Goal: Task Accomplishment & Management: Use online tool/utility

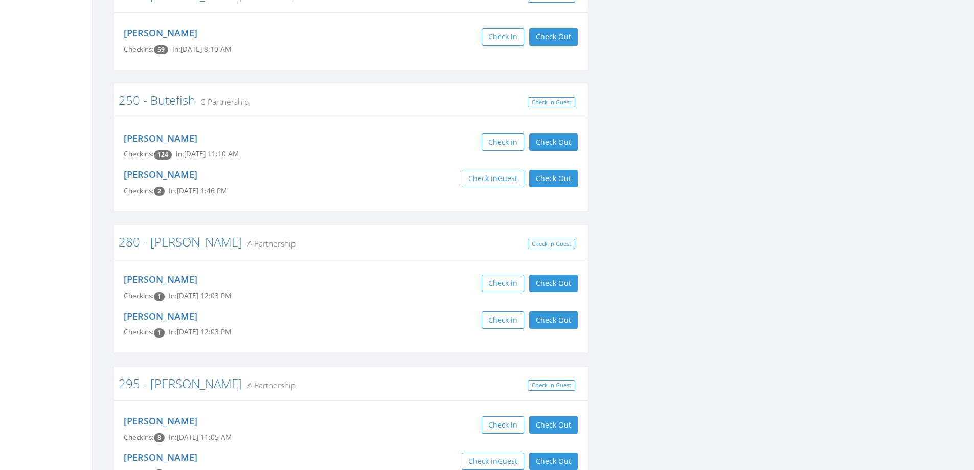
scroll to position [2506, 0]
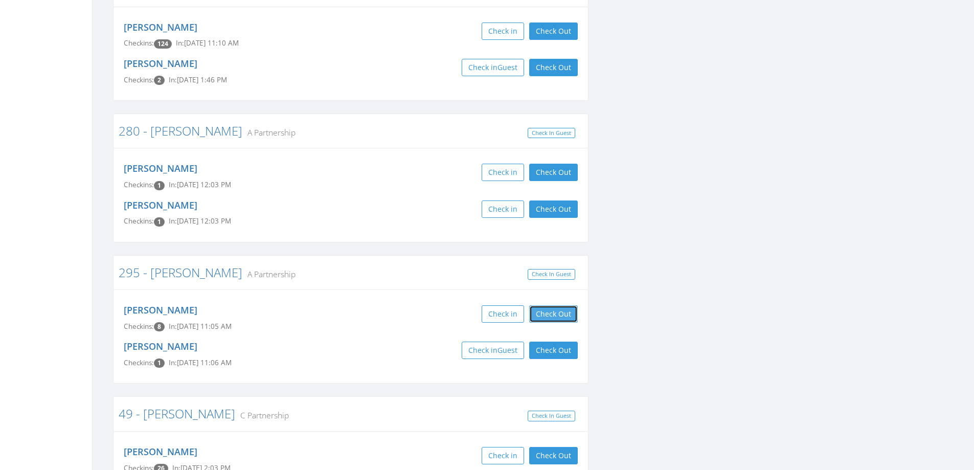
click at [554, 305] on button "Check Out" at bounding box center [553, 313] width 49 height 17
click at [554, 342] on button "Check Out" at bounding box center [553, 350] width 49 height 17
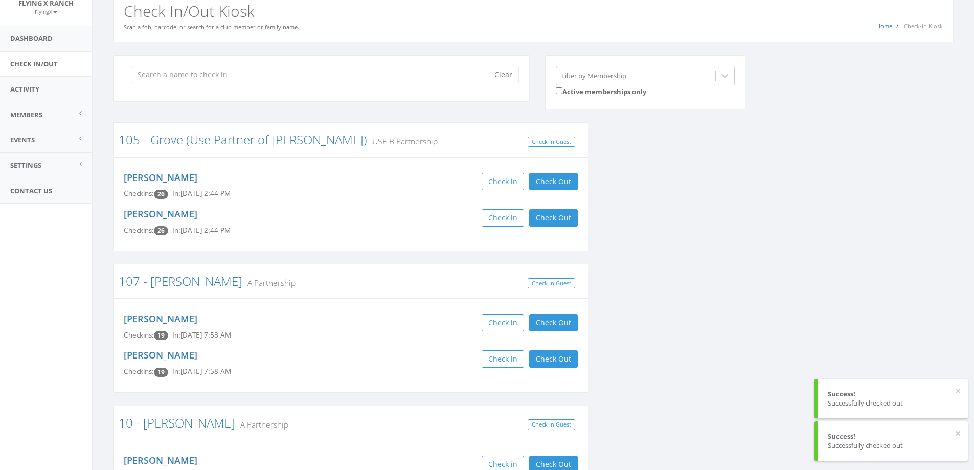
scroll to position [0, 0]
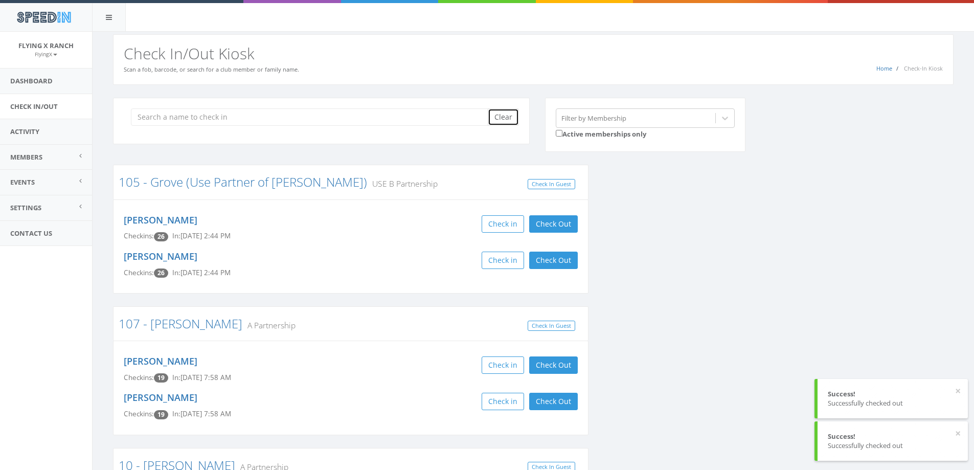
click at [495, 120] on button "Clear" at bounding box center [503, 116] width 31 height 17
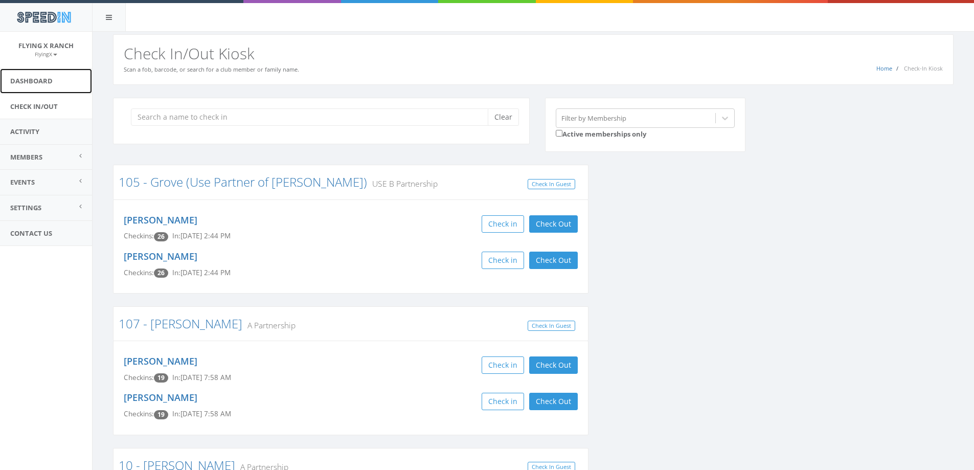
click at [42, 77] on link "Dashboard" at bounding box center [46, 81] width 92 height 25
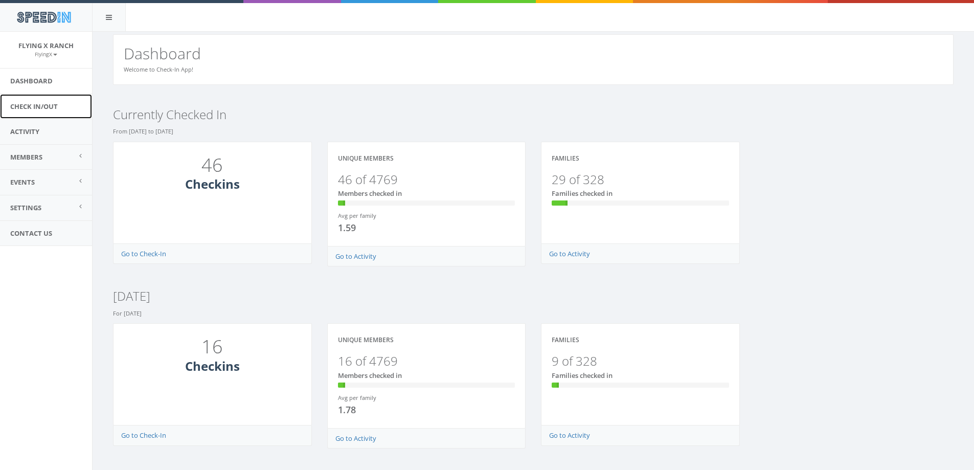
click at [38, 108] on link "Check In/Out" at bounding box center [46, 106] width 92 height 25
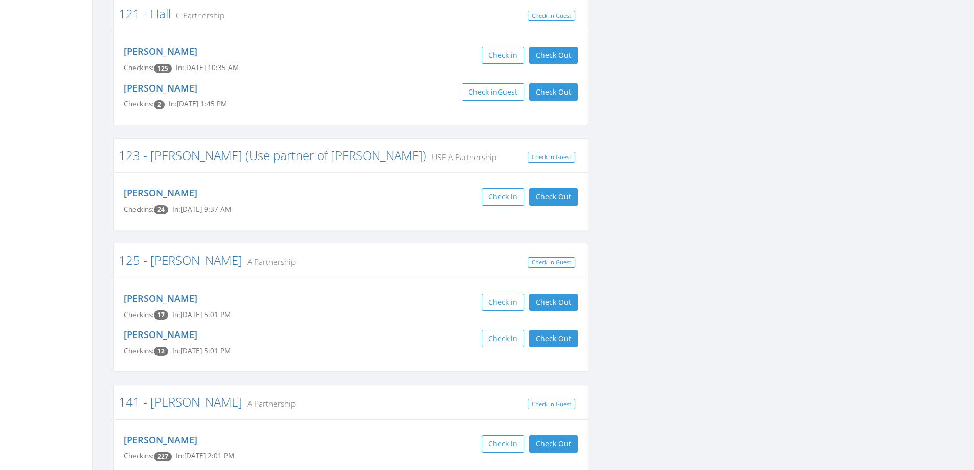
scroll to position [716, 0]
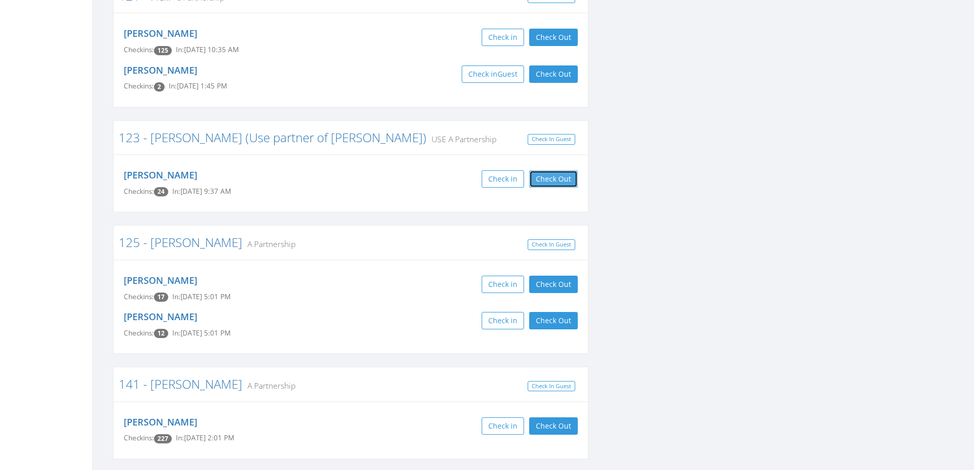
click at [545, 177] on button "Check Out" at bounding box center [553, 178] width 49 height 17
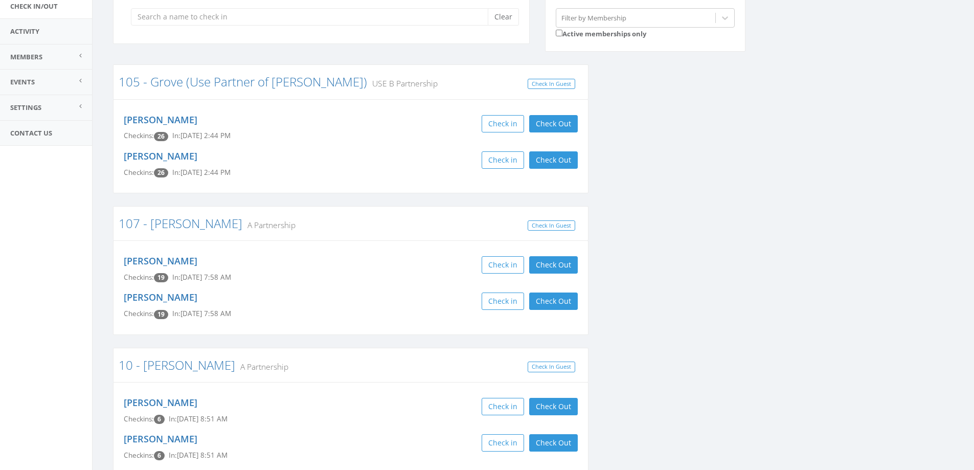
scroll to position [72, 0]
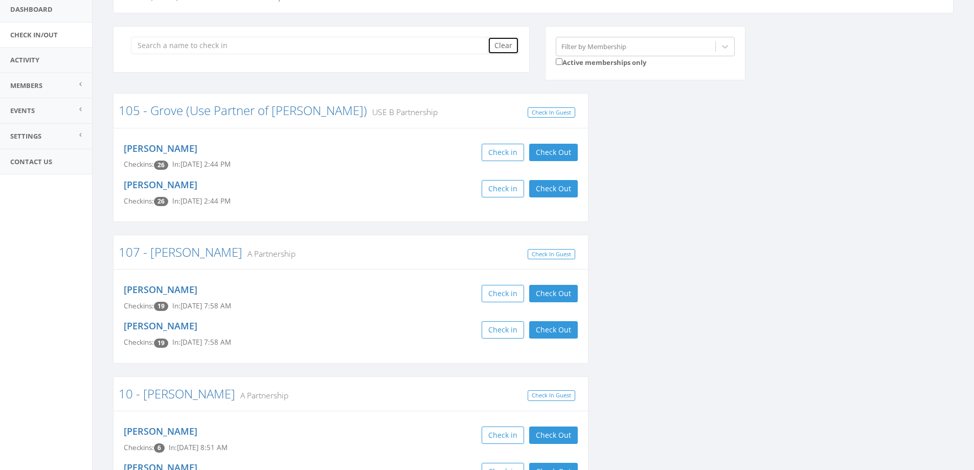
click at [507, 47] on button "Clear" at bounding box center [503, 45] width 31 height 17
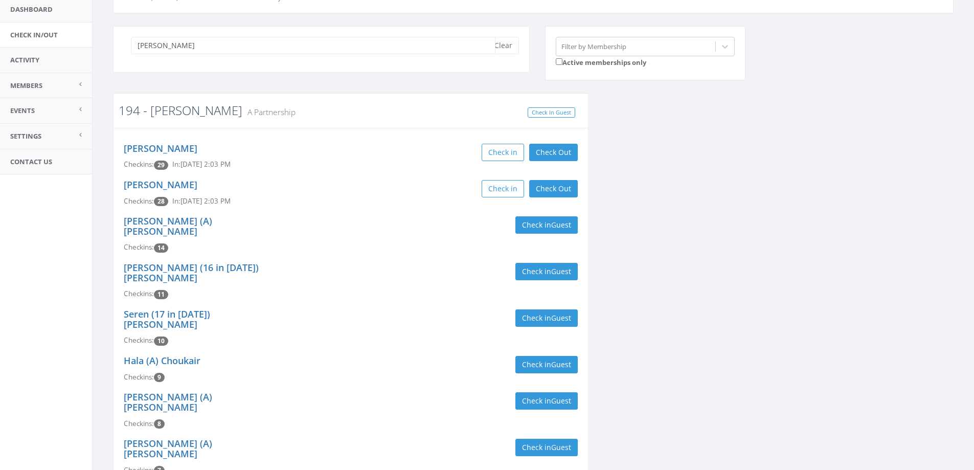
type input "snyder"
click at [161, 113] on link "194 - [PERSON_NAME]" at bounding box center [181, 110] width 124 height 17
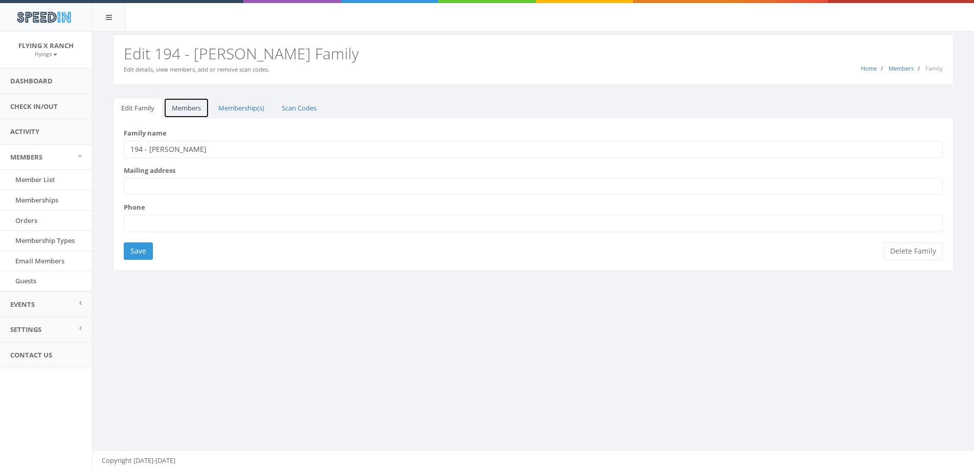
click at [184, 106] on link "Members" at bounding box center [187, 108] width 46 height 21
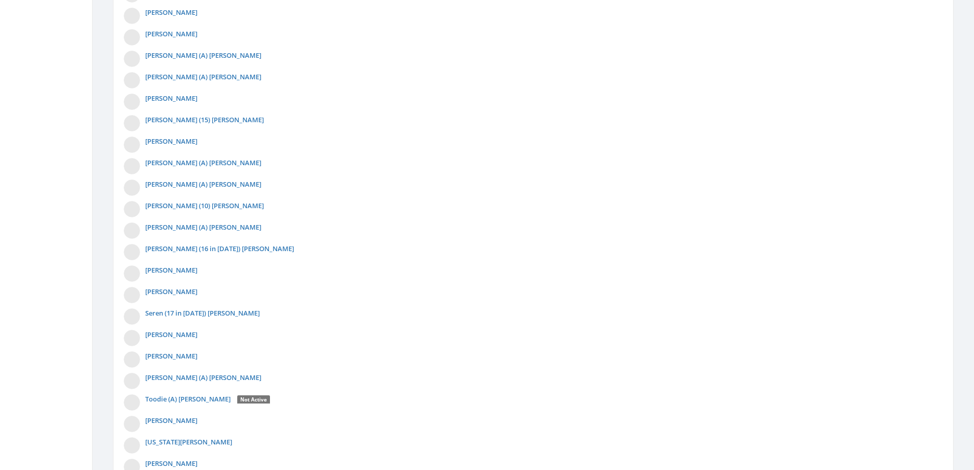
scroll to position [728, 0]
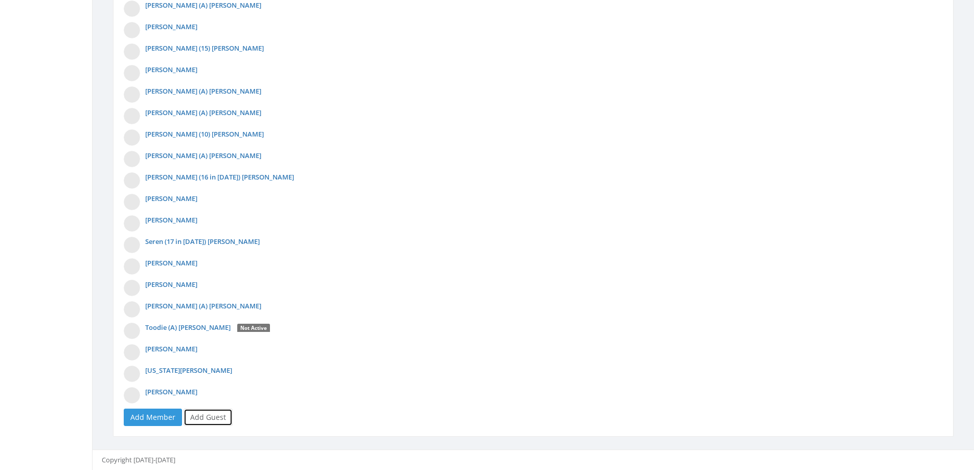
click at [207, 413] on link "Add Guest" at bounding box center [208, 417] width 49 height 17
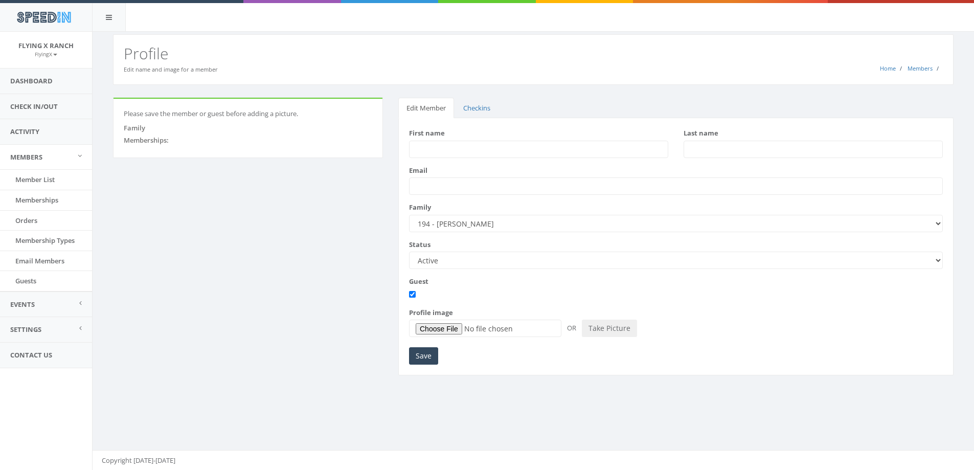
click at [426, 151] on input "First name" at bounding box center [538, 149] width 259 height 17
type input "[PERSON_NAME]"
type input "Cornish"
click at [423, 356] on input "Save" at bounding box center [423, 355] width 29 height 17
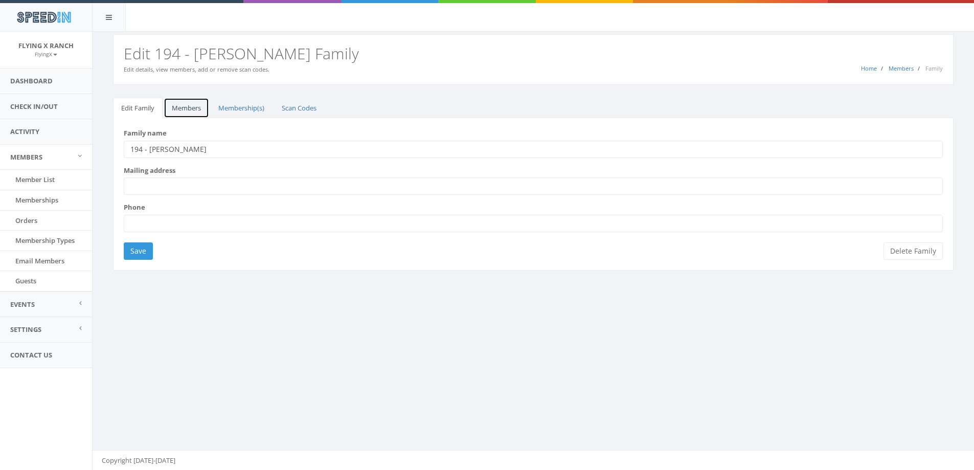
click at [192, 105] on link "Members" at bounding box center [187, 108] width 46 height 21
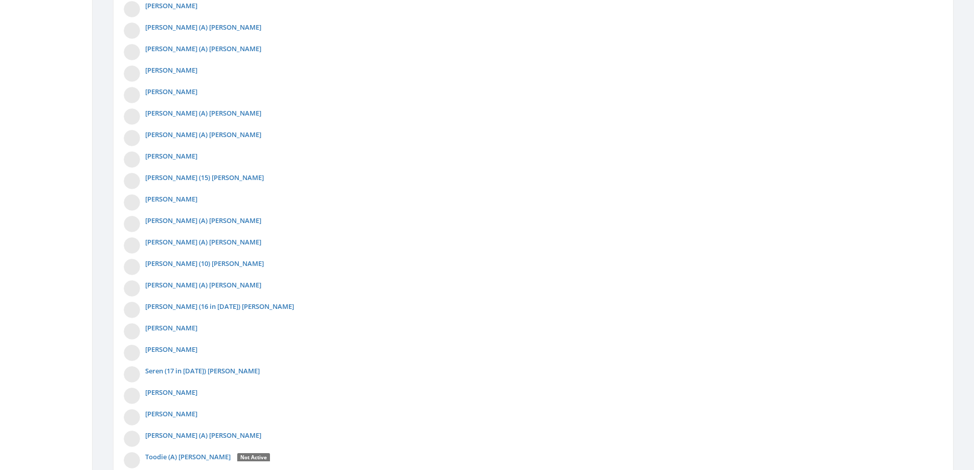
scroll to position [750, 0]
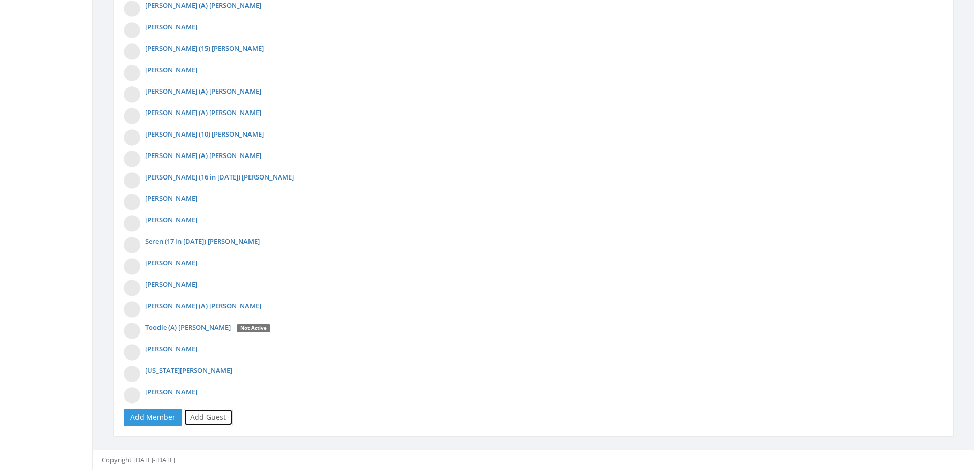
click at [208, 416] on link "Add Guest" at bounding box center [208, 417] width 49 height 17
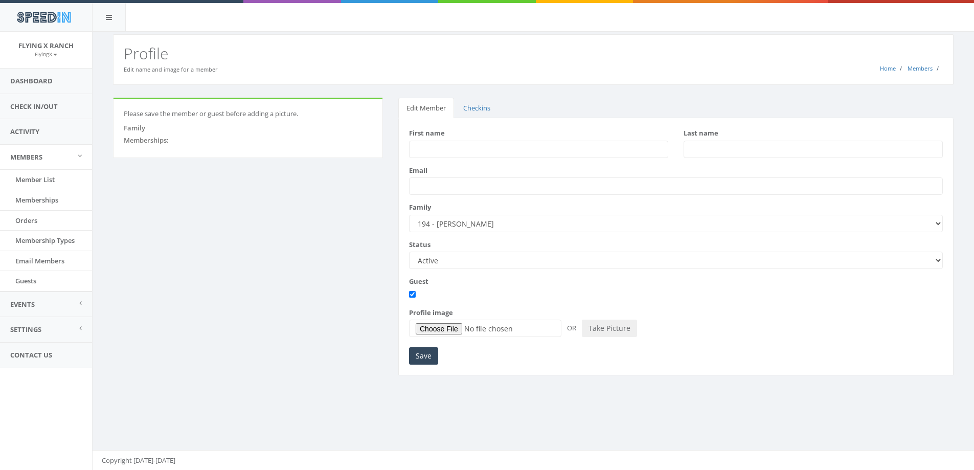
click at [459, 145] on input "First name" at bounding box center [538, 149] width 259 height 17
type input "Jeanne"
type input "Cornish"
click at [428, 354] on input "Save" at bounding box center [423, 355] width 29 height 17
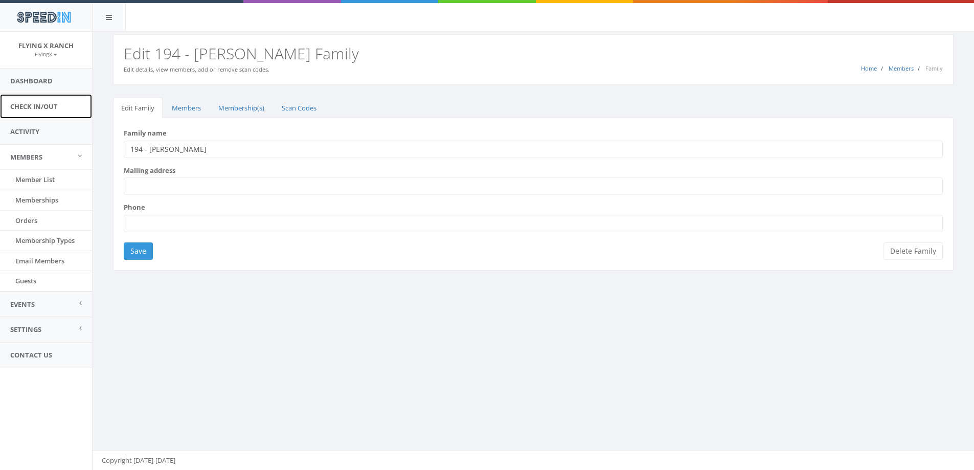
click at [53, 102] on link "Check In/Out" at bounding box center [46, 106] width 92 height 25
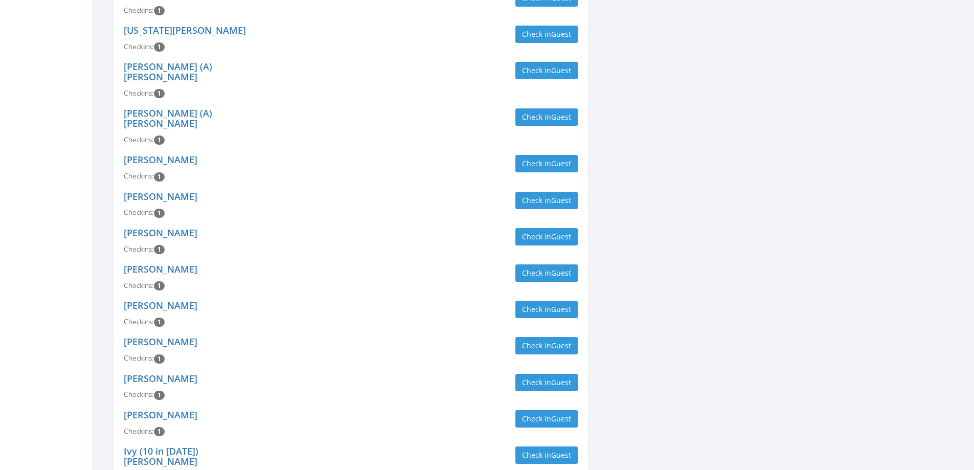
scroll to position [1637, 0]
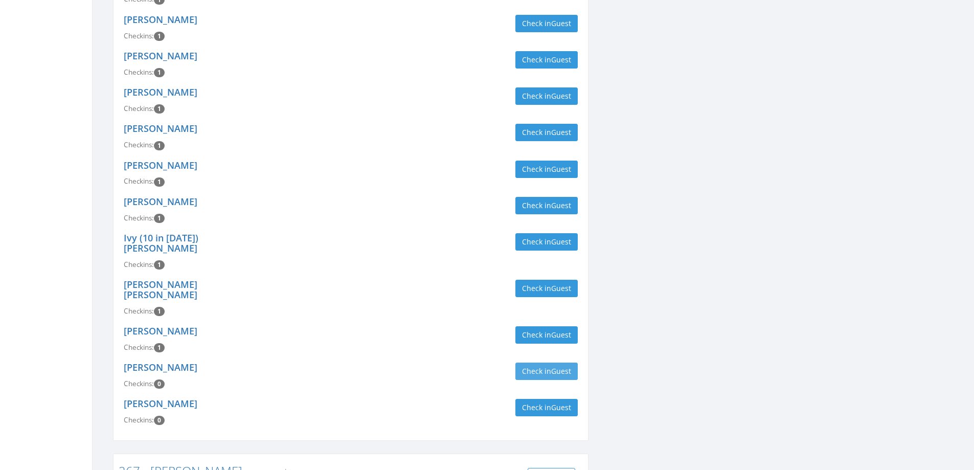
type input "snyder"
click at [533, 363] on button "Check in Guest" at bounding box center [547, 371] width 62 height 17
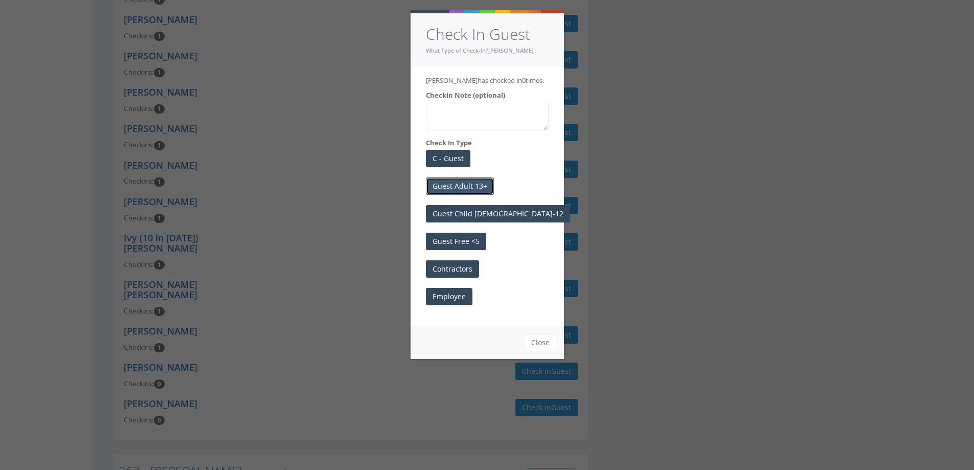
click at [469, 183] on button "Guest Adult 13+" at bounding box center [460, 185] width 68 height 17
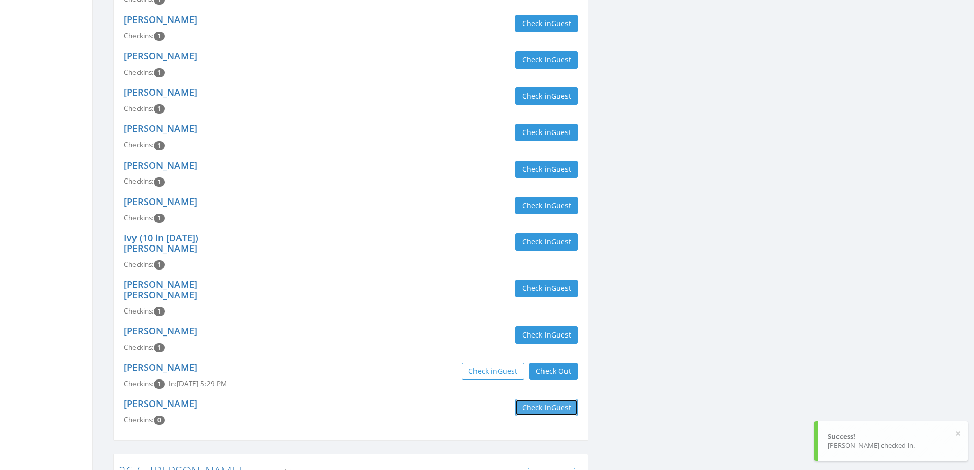
click at [537, 399] on button "Check in Guest" at bounding box center [547, 407] width 62 height 17
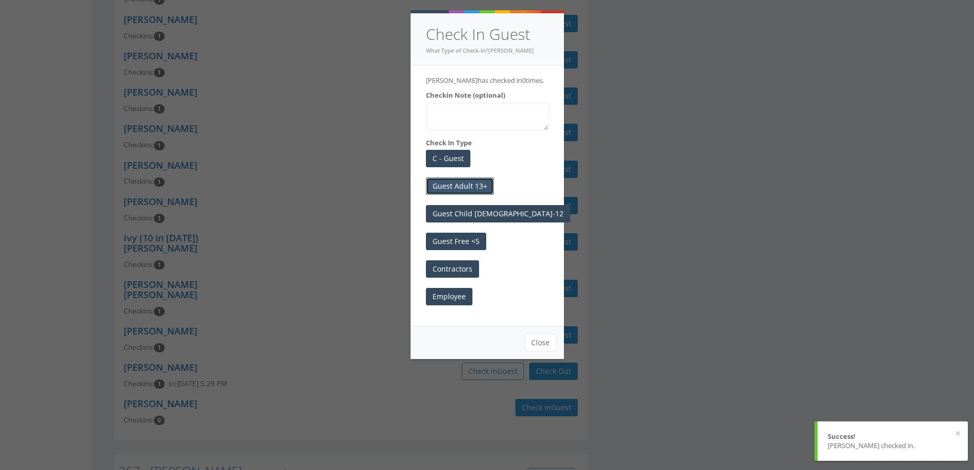
click at [467, 186] on button "Guest Adult 13+" at bounding box center [460, 185] width 68 height 17
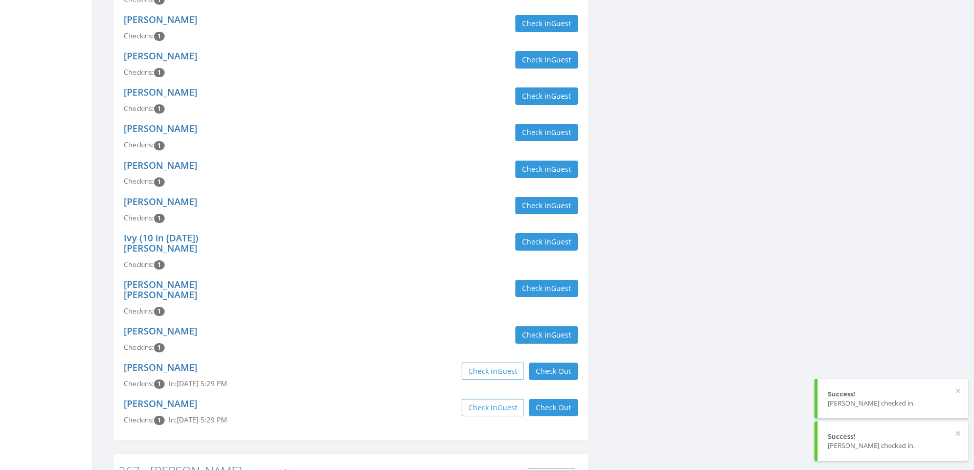
click at [439, 363] on div "Check in Guest Check Out Check Out" at bounding box center [468, 371] width 219 height 17
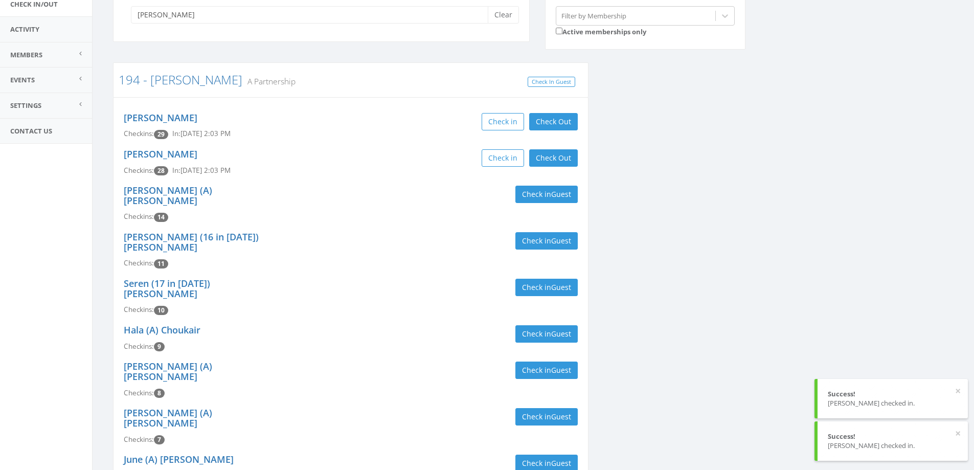
scroll to position [0, 0]
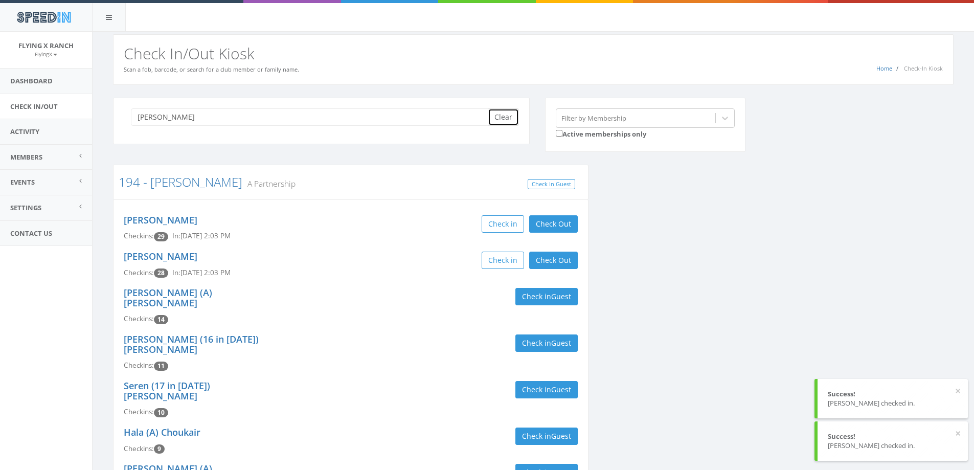
click at [500, 116] on button "Clear" at bounding box center [503, 116] width 31 height 17
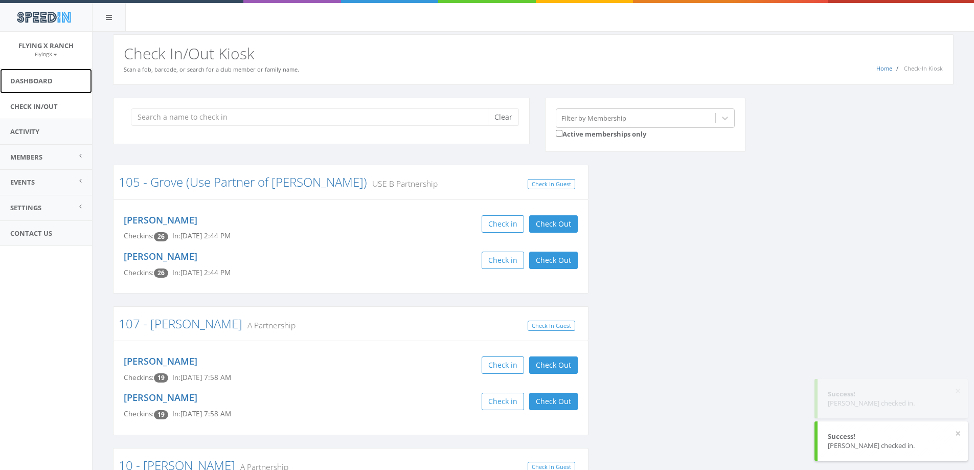
click at [49, 80] on link "Dashboard" at bounding box center [46, 81] width 92 height 25
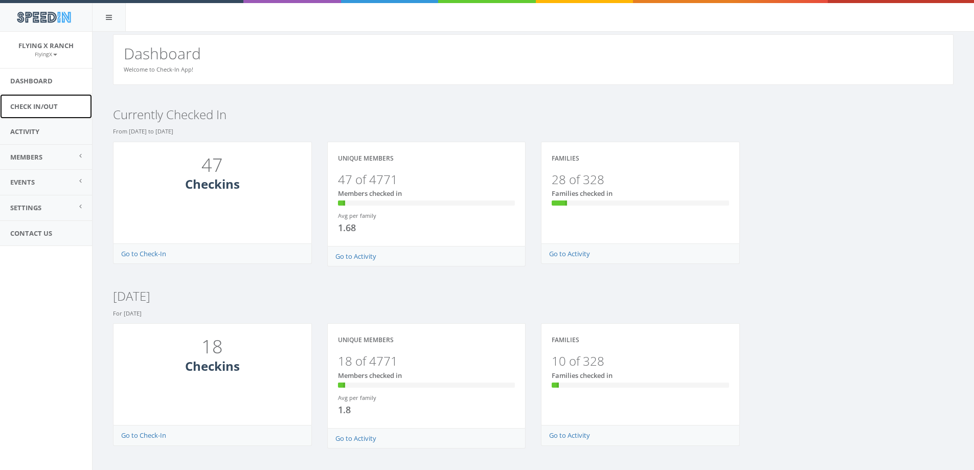
click at [48, 104] on link "Check In/Out" at bounding box center [46, 106] width 92 height 25
